Goal: Use online tool/utility: Use online tool/utility

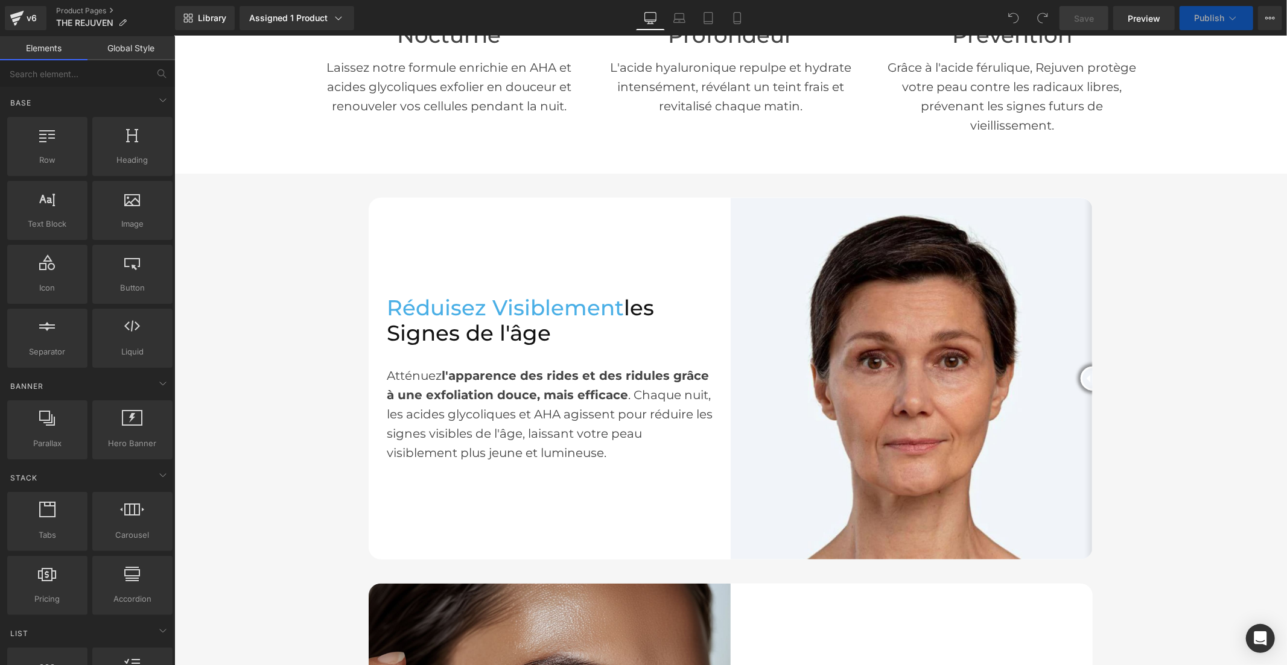
scroll to position [737, 0]
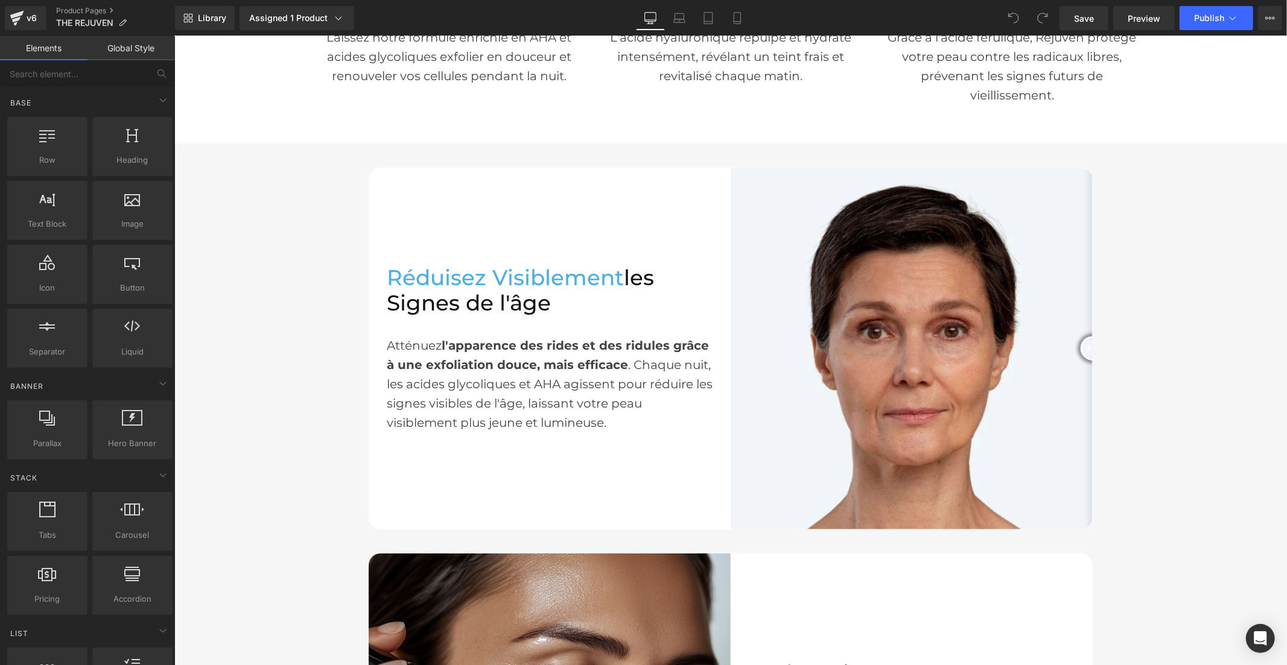
click at [795, 339] on img at bounding box center [911, 348] width 362 height 362
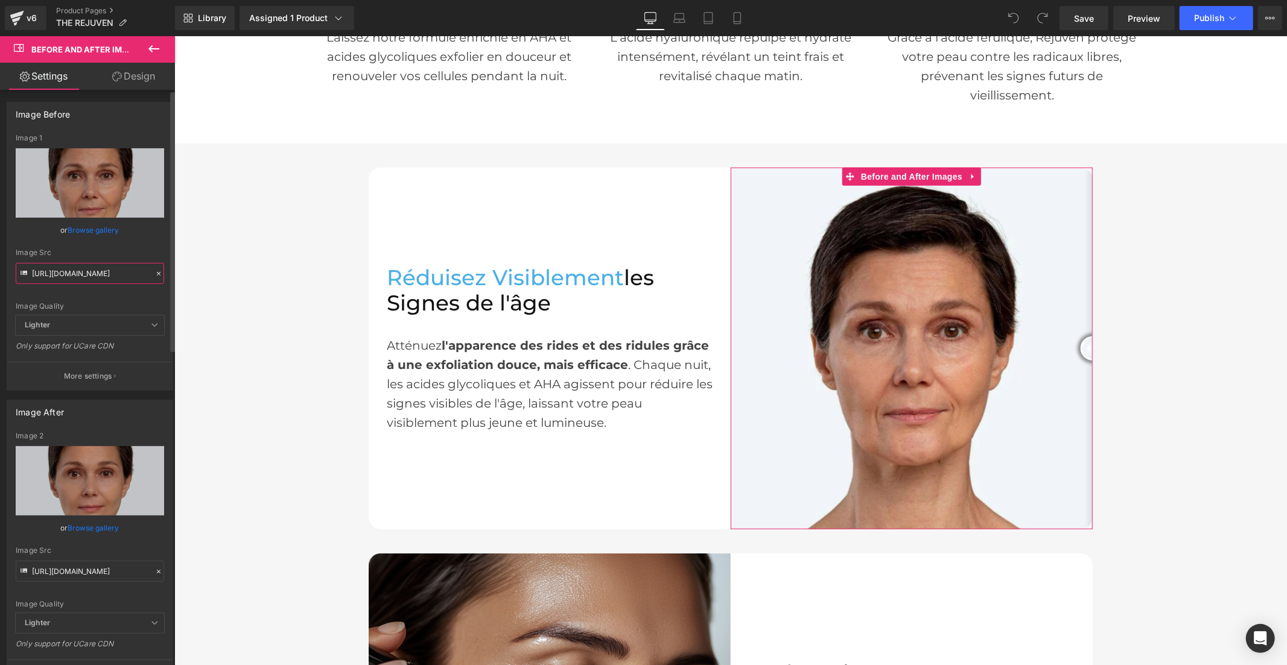
click at [43, 274] on input "[URL][DOMAIN_NAME]" at bounding box center [90, 273] width 148 height 21
click at [49, 577] on input "[URL][DOMAIN_NAME]" at bounding box center [90, 571] width 148 height 21
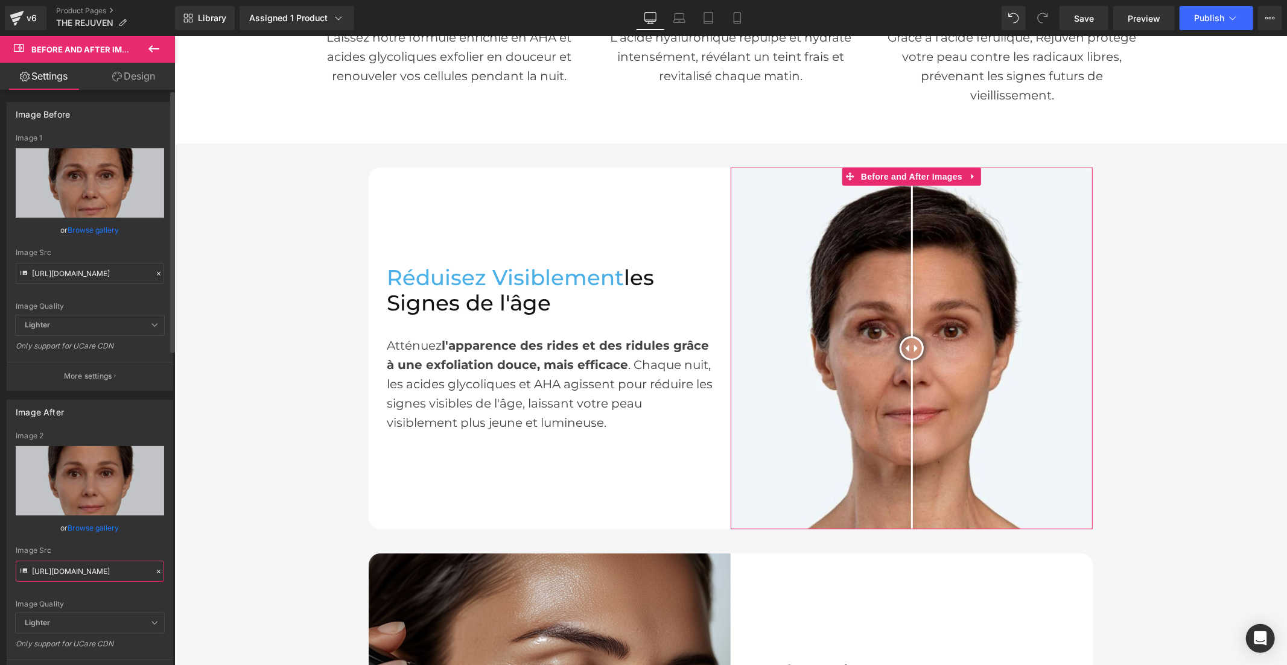
click at [49, 577] on input "[URL][DOMAIN_NAME]" at bounding box center [90, 571] width 148 height 21
